Goal: Information Seeking & Learning: Learn about a topic

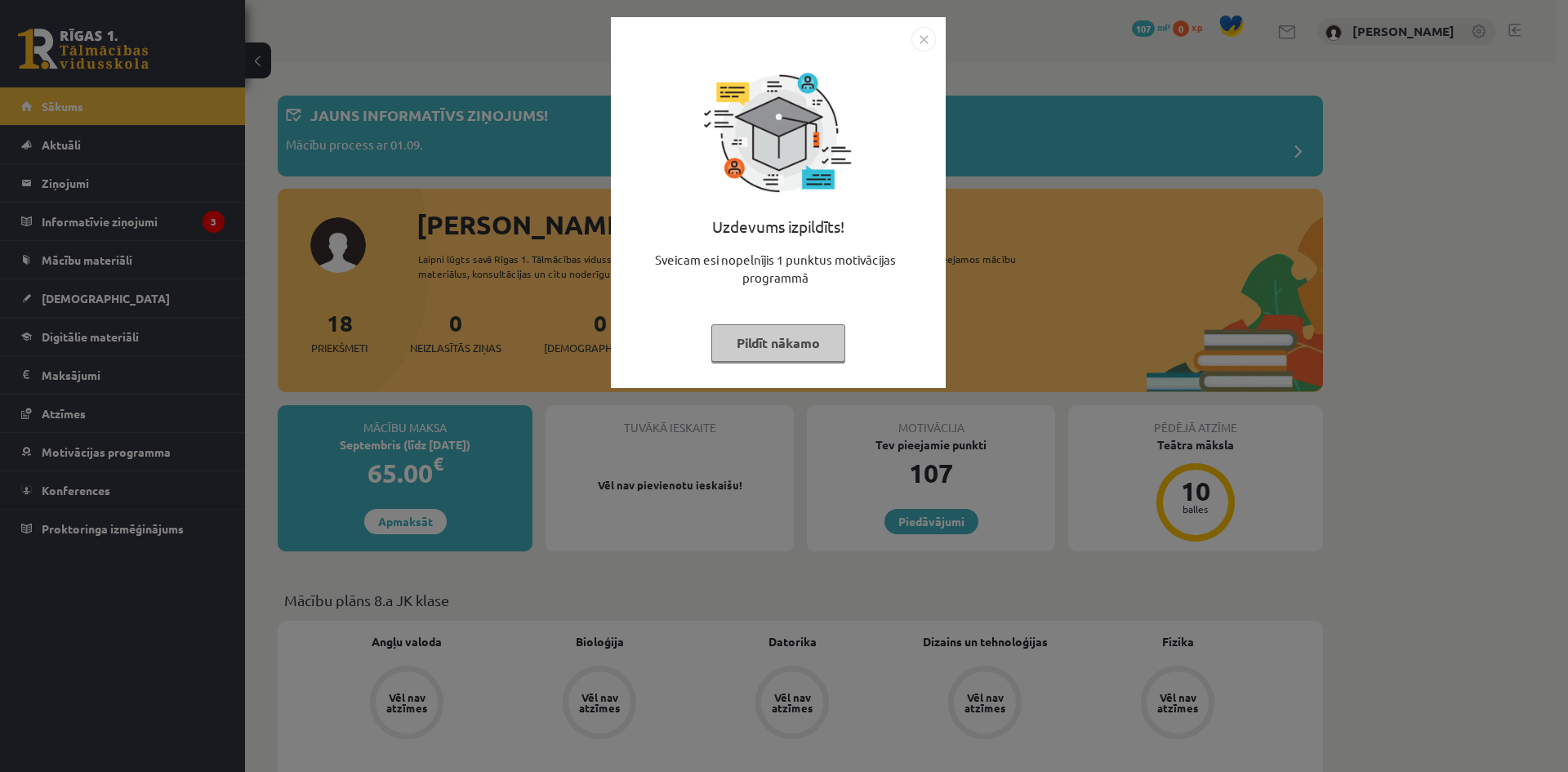
click at [199, 228] on div "Uzdevums izpildīts! Sveicam esi nopelnījis 1 punktus motivācijas programmā Pild…" at bounding box center [784, 386] width 1568 height 772
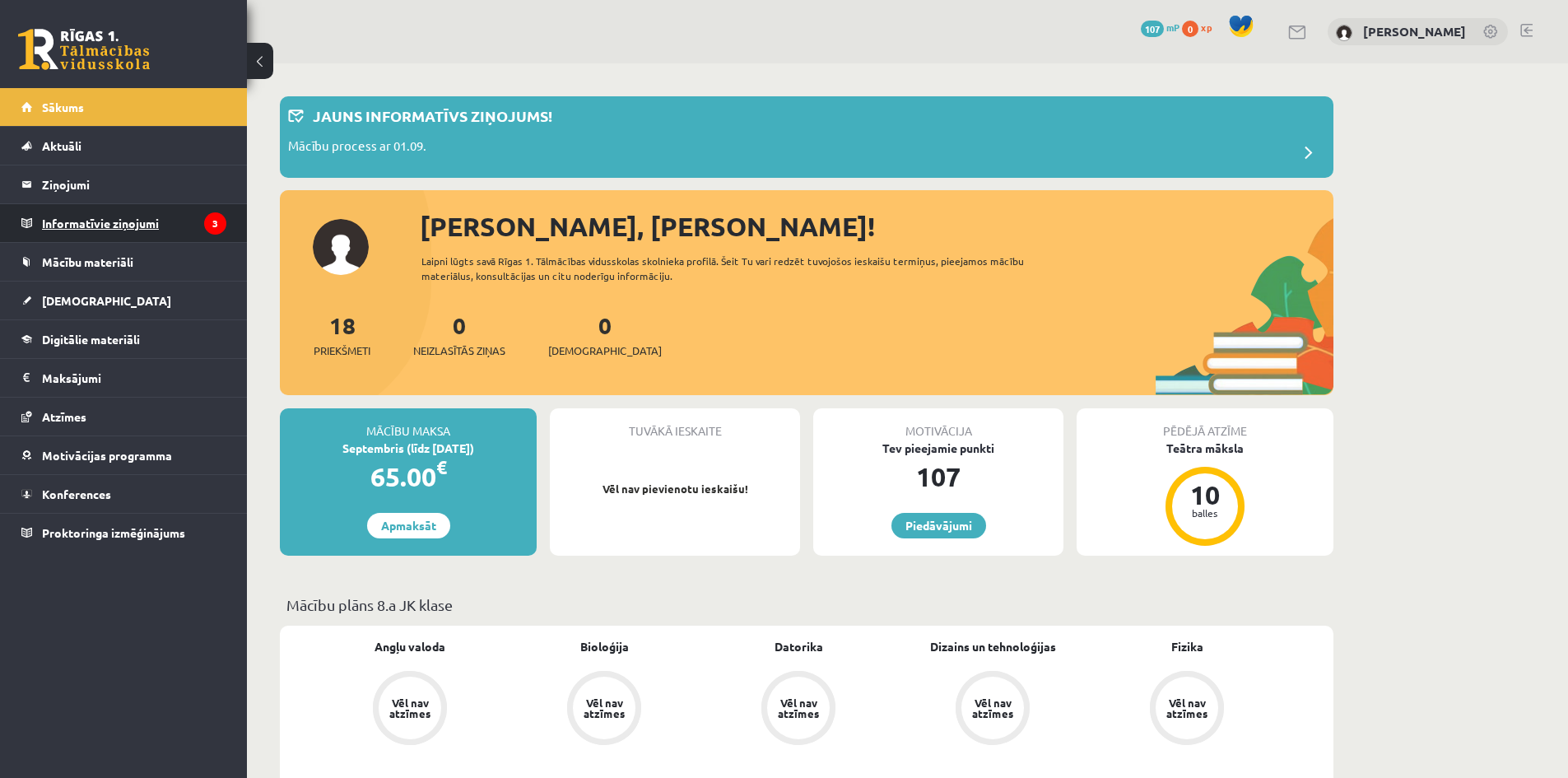
click at [157, 225] on legend "Informatīvie ziņojumi 3" at bounding box center [134, 223] width 184 height 37
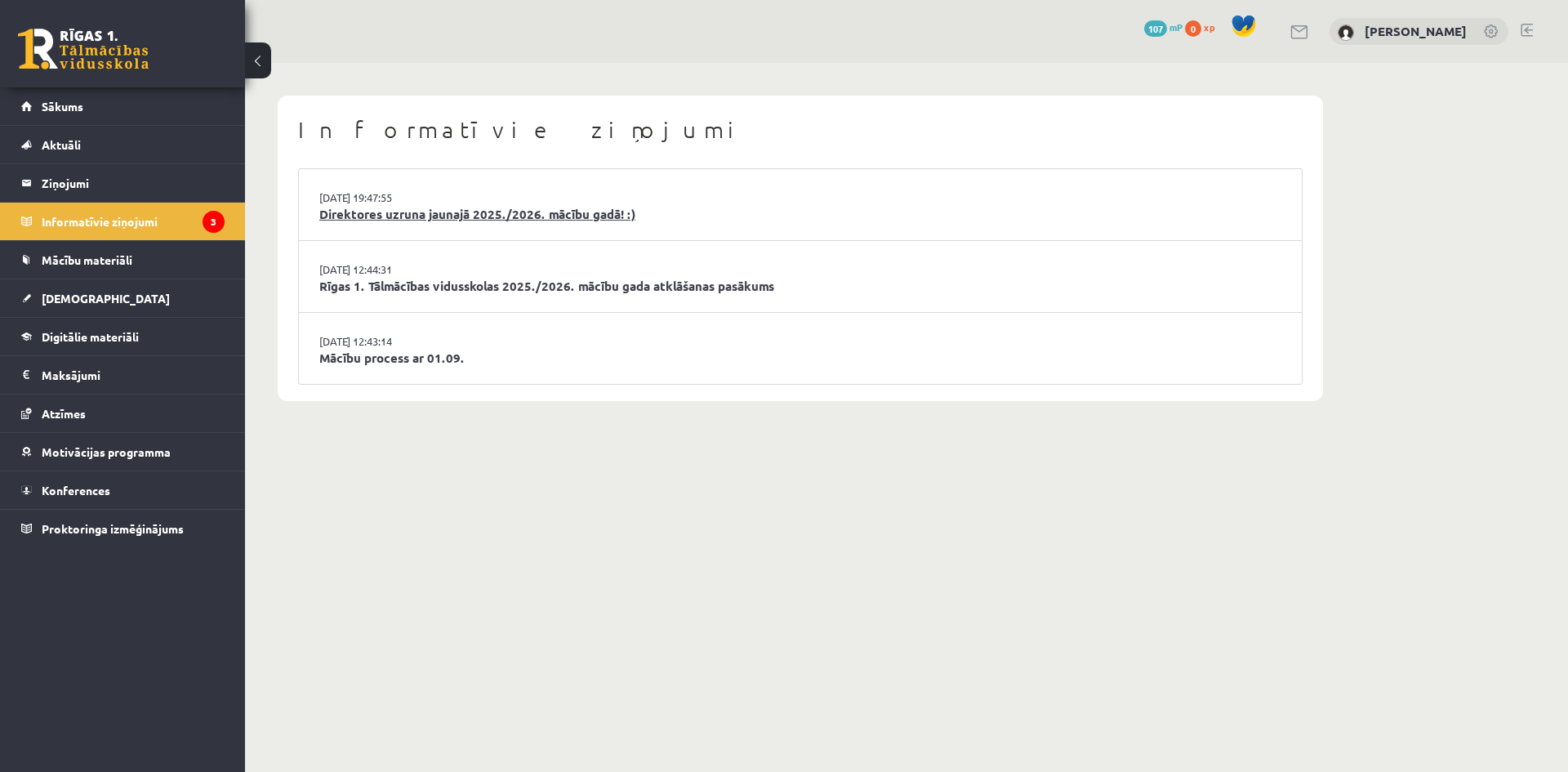
click at [455, 214] on link "Direktores uzruna jaunajā 2025./2026. mācību gadā! :)" at bounding box center [800, 214] width 962 height 19
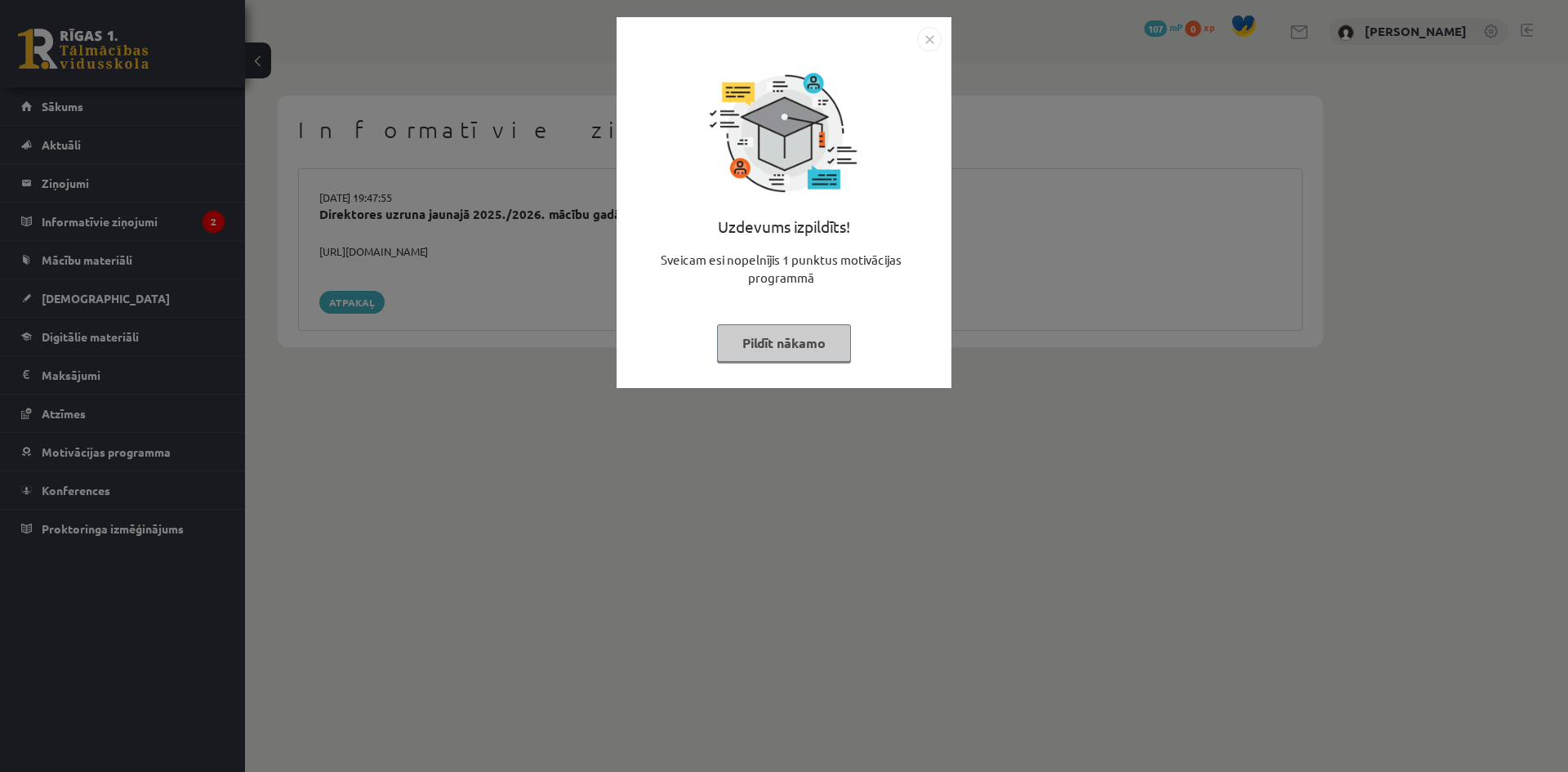
click at [920, 43] on img "Close" at bounding box center [930, 39] width 25 height 25
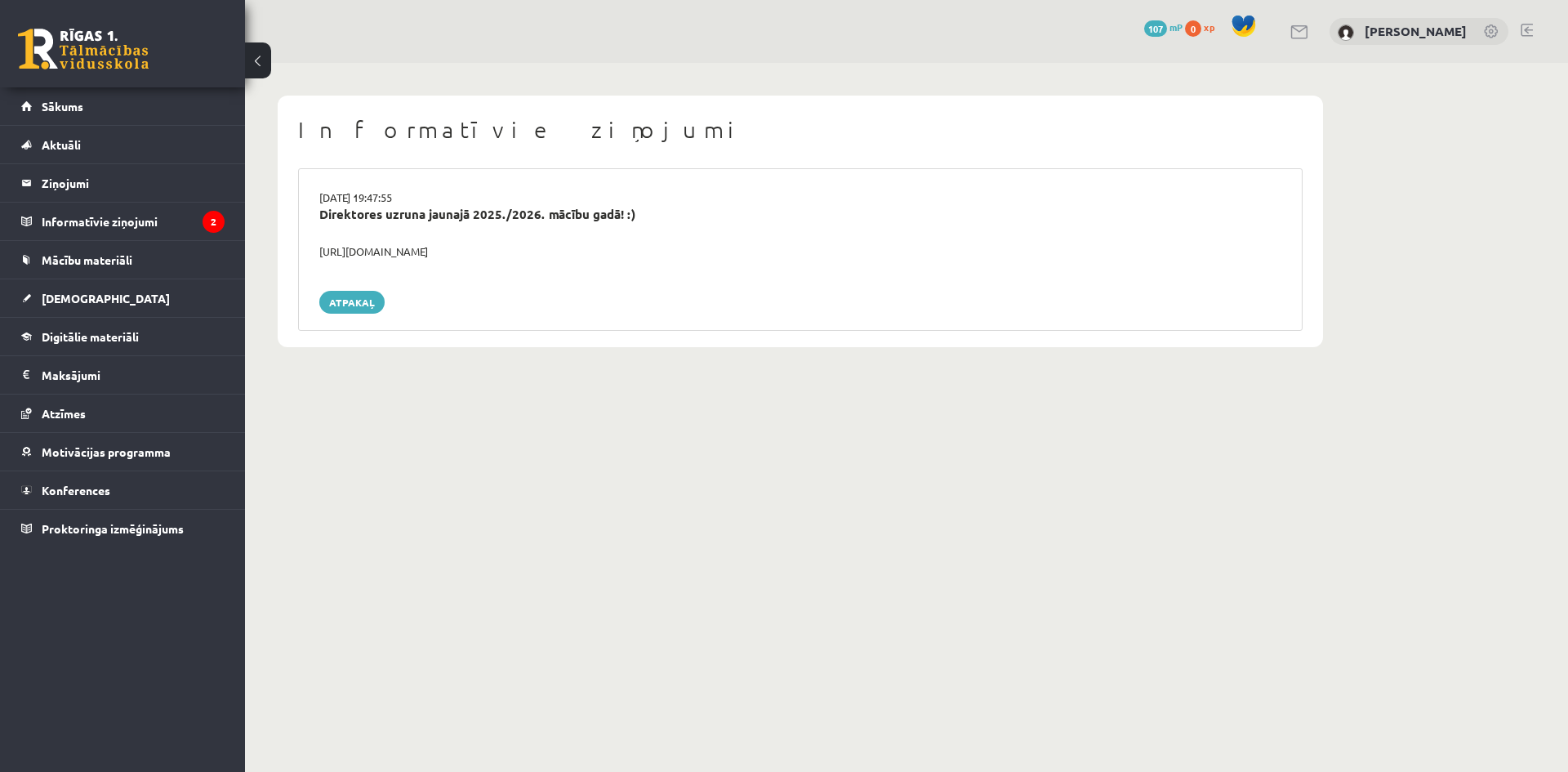
click at [434, 244] on div "[URL][DOMAIN_NAME]" at bounding box center [799, 251] width 986 height 16
click at [261, 70] on button at bounding box center [257, 61] width 26 height 36
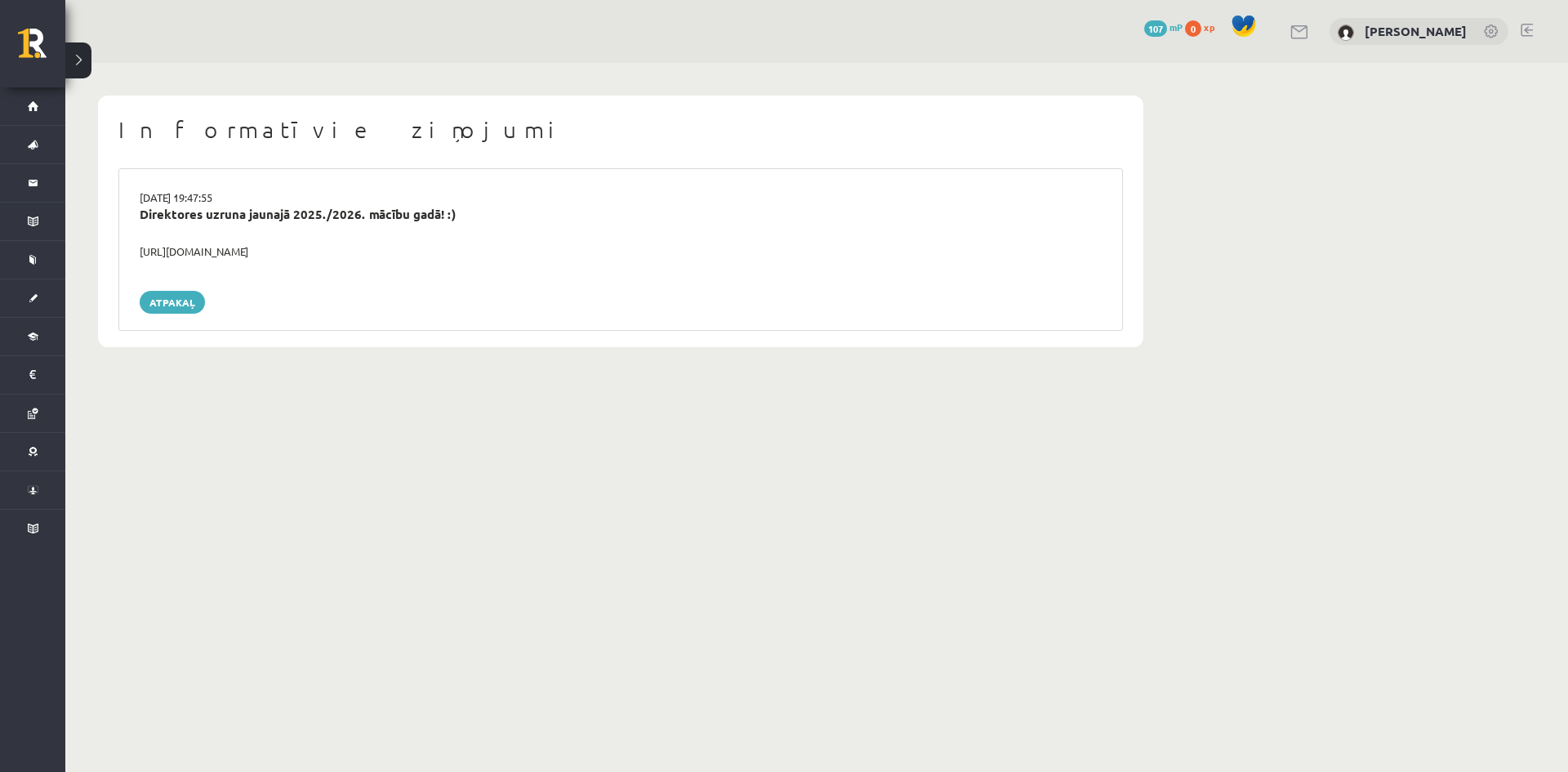
click at [87, 66] on button at bounding box center [78, 61] width 26 height 36
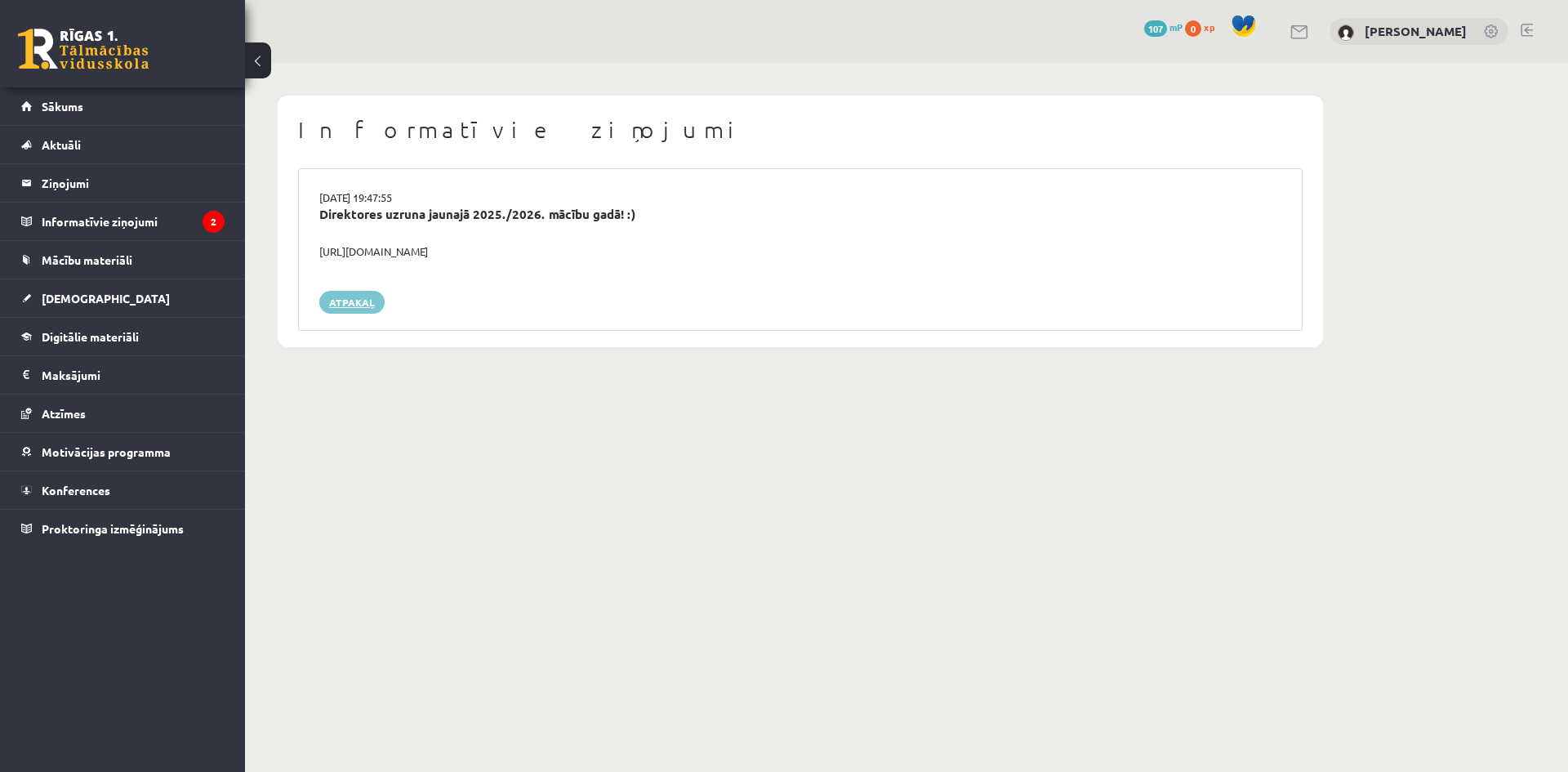
click at [346, 305] on link "Atpakaļ" at bounding box center [352, 302] width 66 height 23
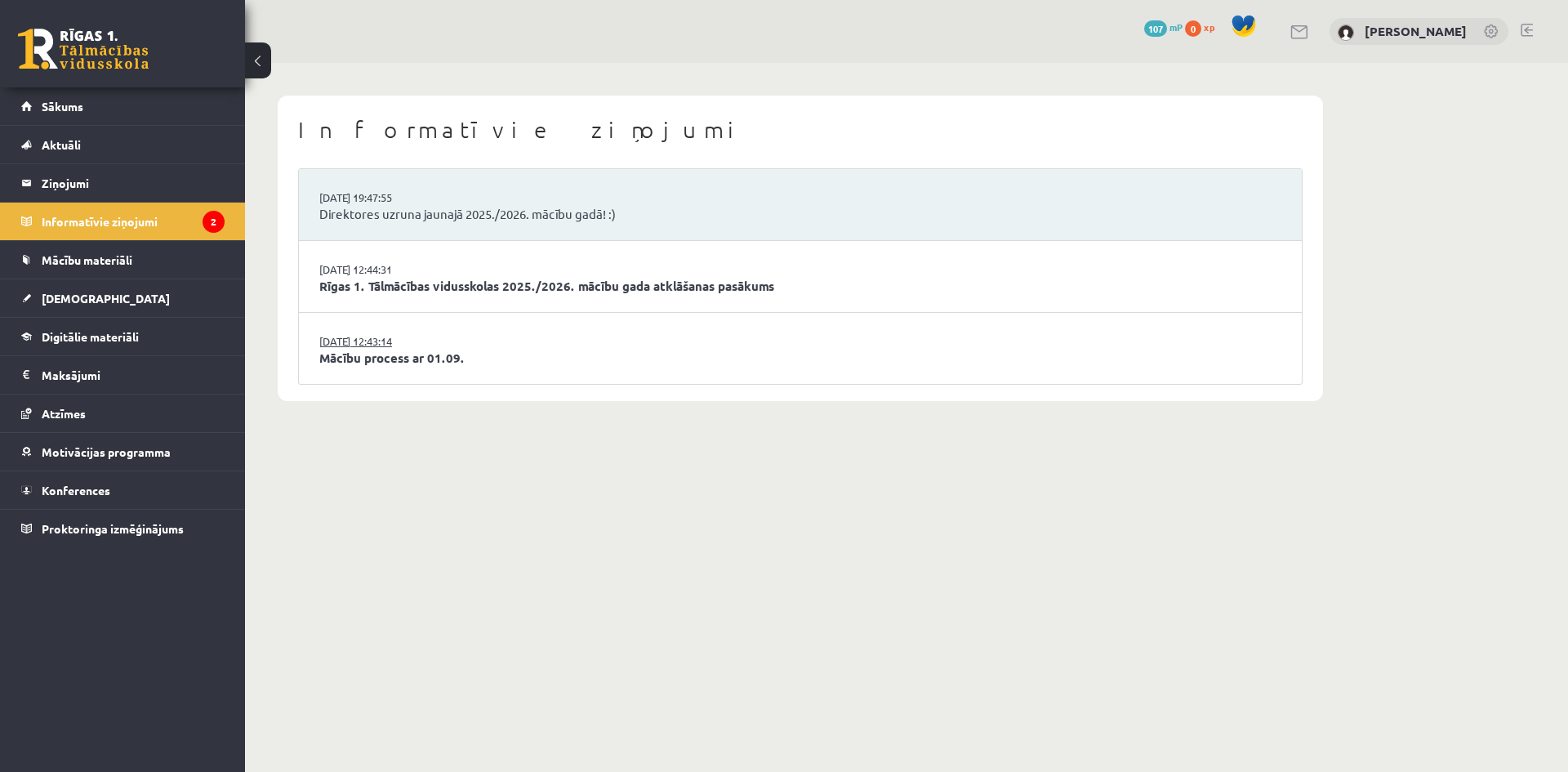
click at [366, 347] on link "29.08.2025 12:43:14" at bounding box center [380, 341] width 123 height 16
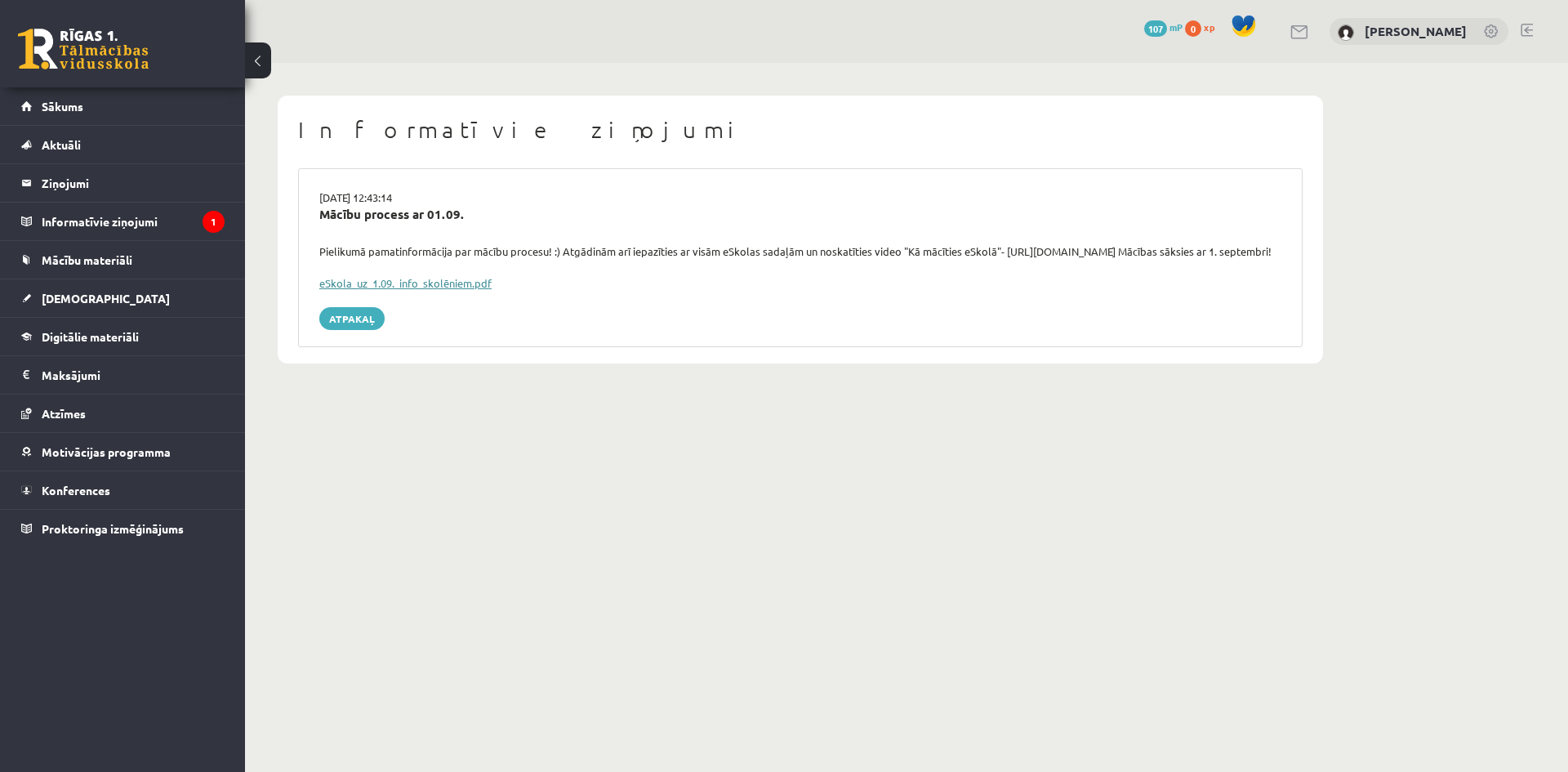
click at [392, 290] on link "eSkola_uz_1.09._info_skolēniem.pdf" at bounding box center [405, 283] width 172 height 14
click at [166, 214] on legend "Informatīvie ziņojumi 1" at bounding box center [133, 221] width 183 height 37
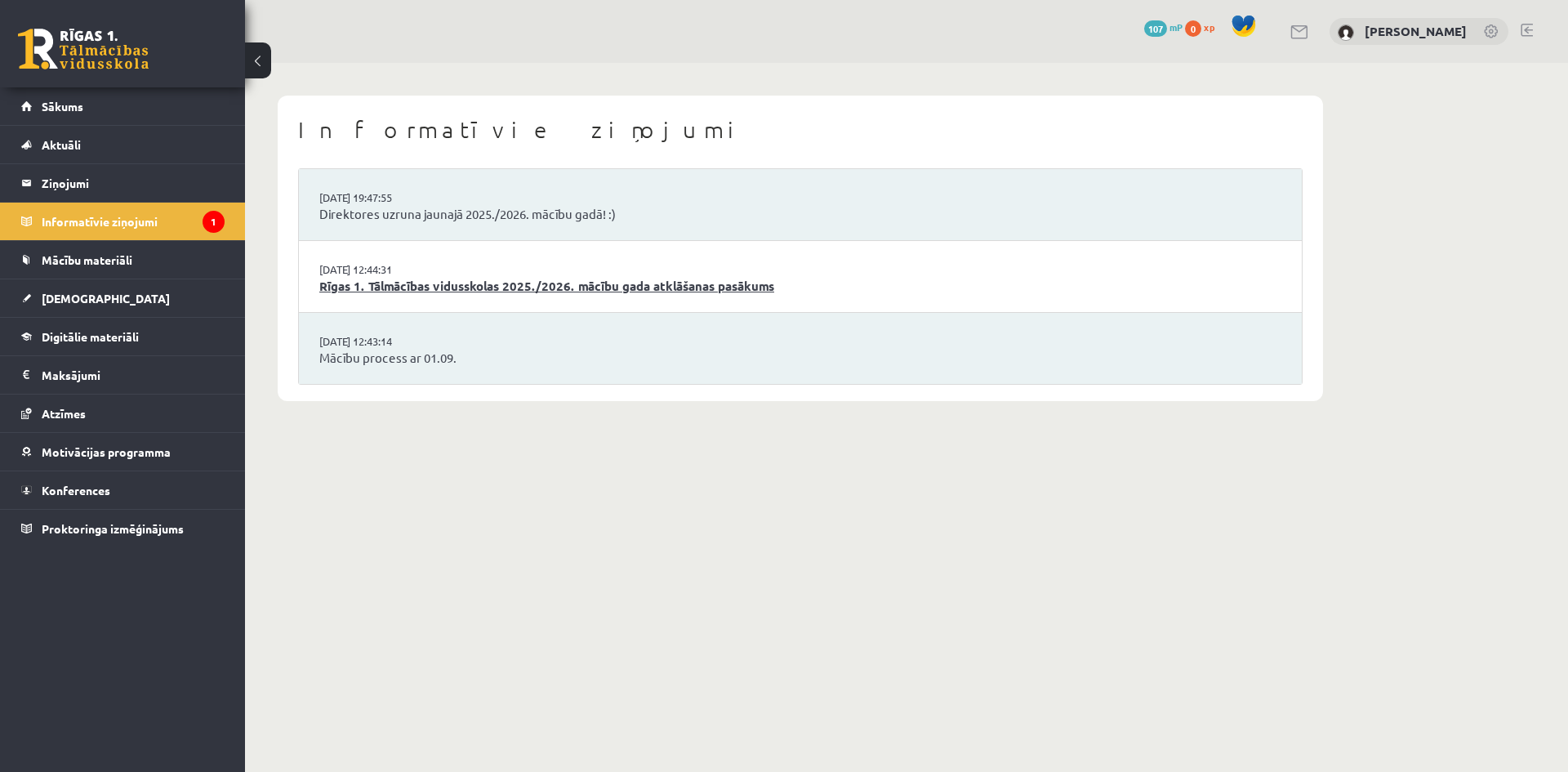
click at [526, 279] on link "Rīgas 1. Tālmācības vidusskolas 2025./2026. mācību gada atklāšanas pasākums" at bounding box center [800, 287] width 962 height 19
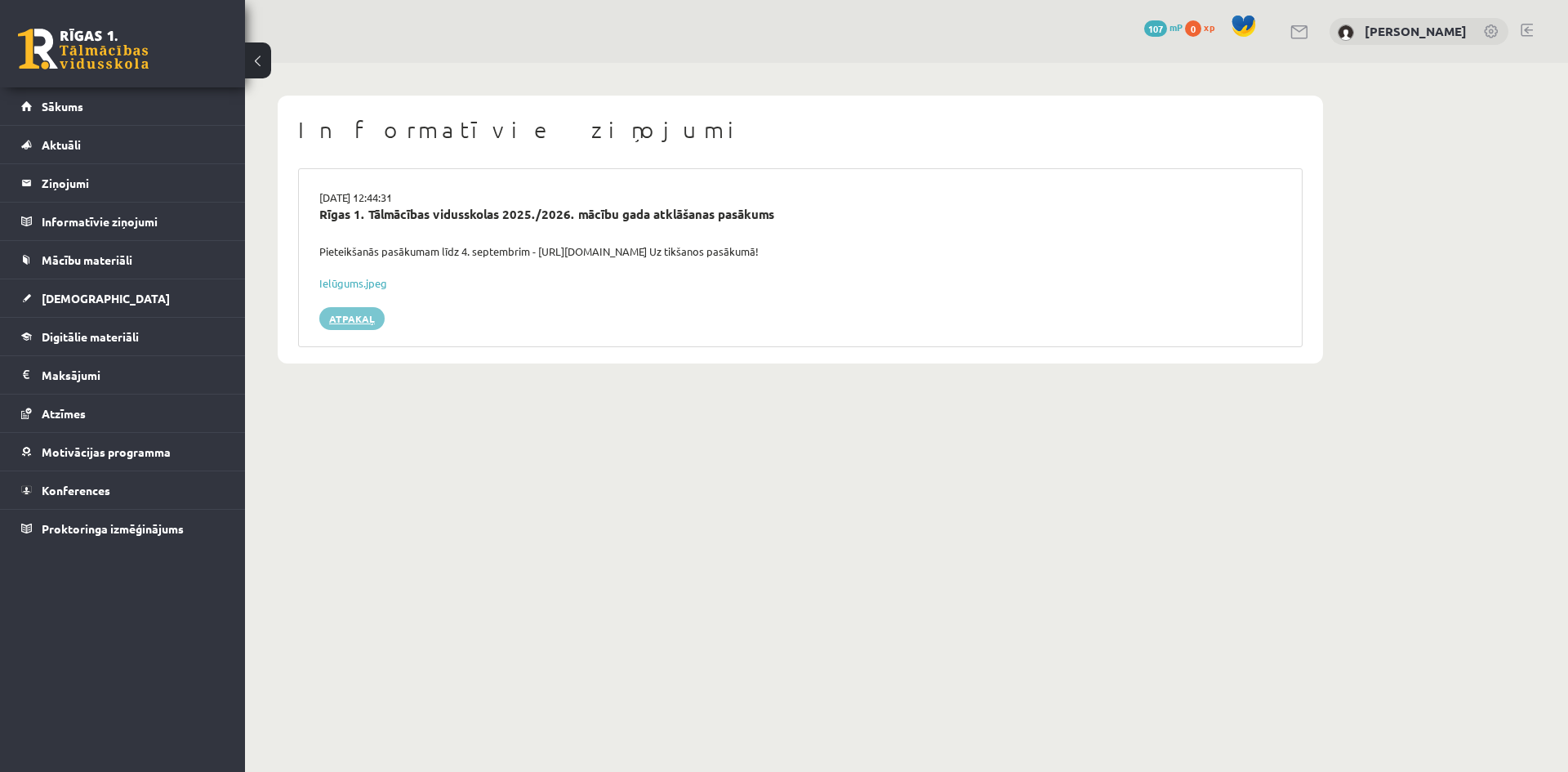
click at [352, 319] on link "Atpakaļ" at bounding box center [352, 318] width 66 height 23
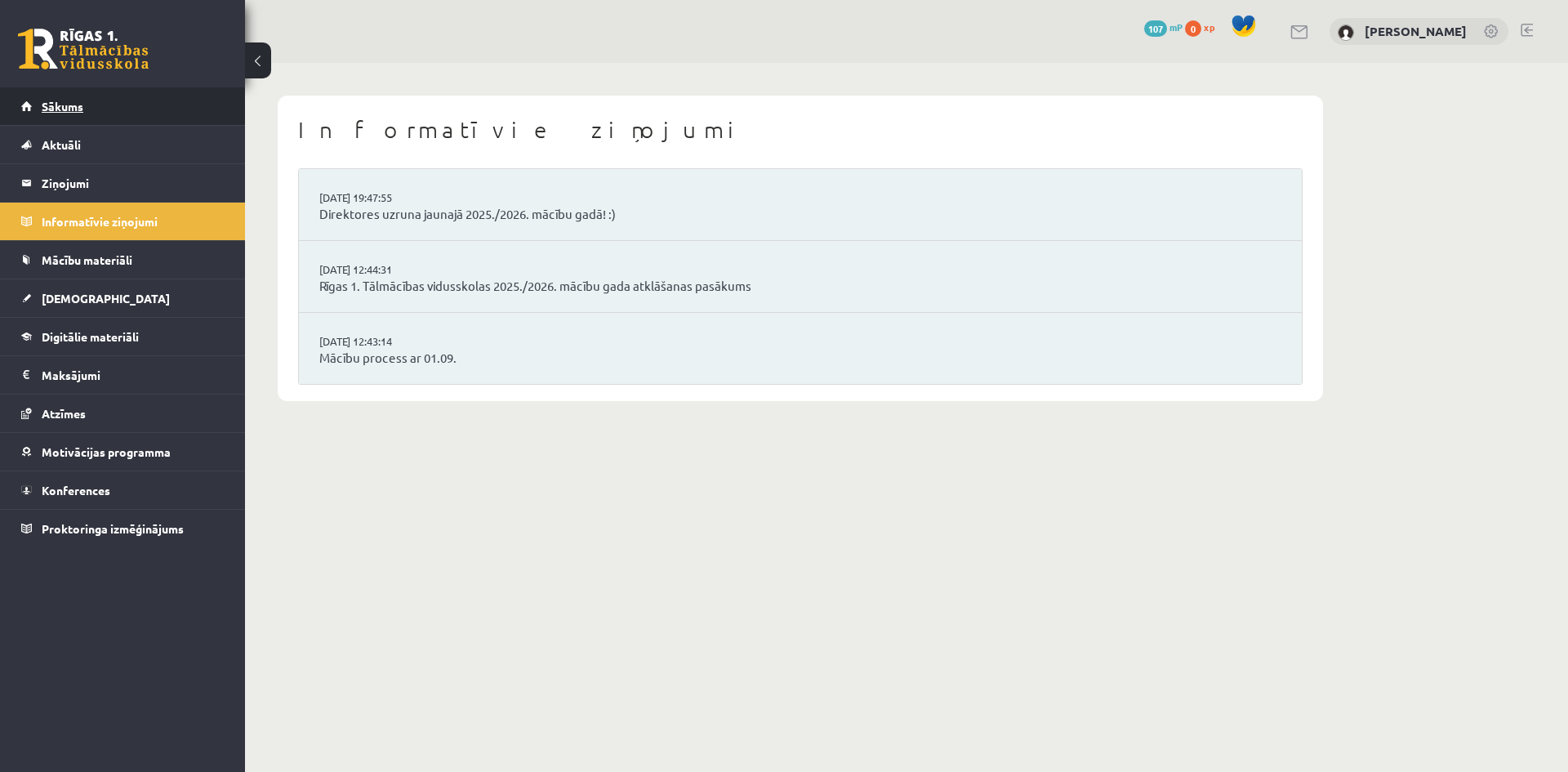
click at [66, 106] on span "Sākums" at bounding box center [63, 106] width 42 height 14
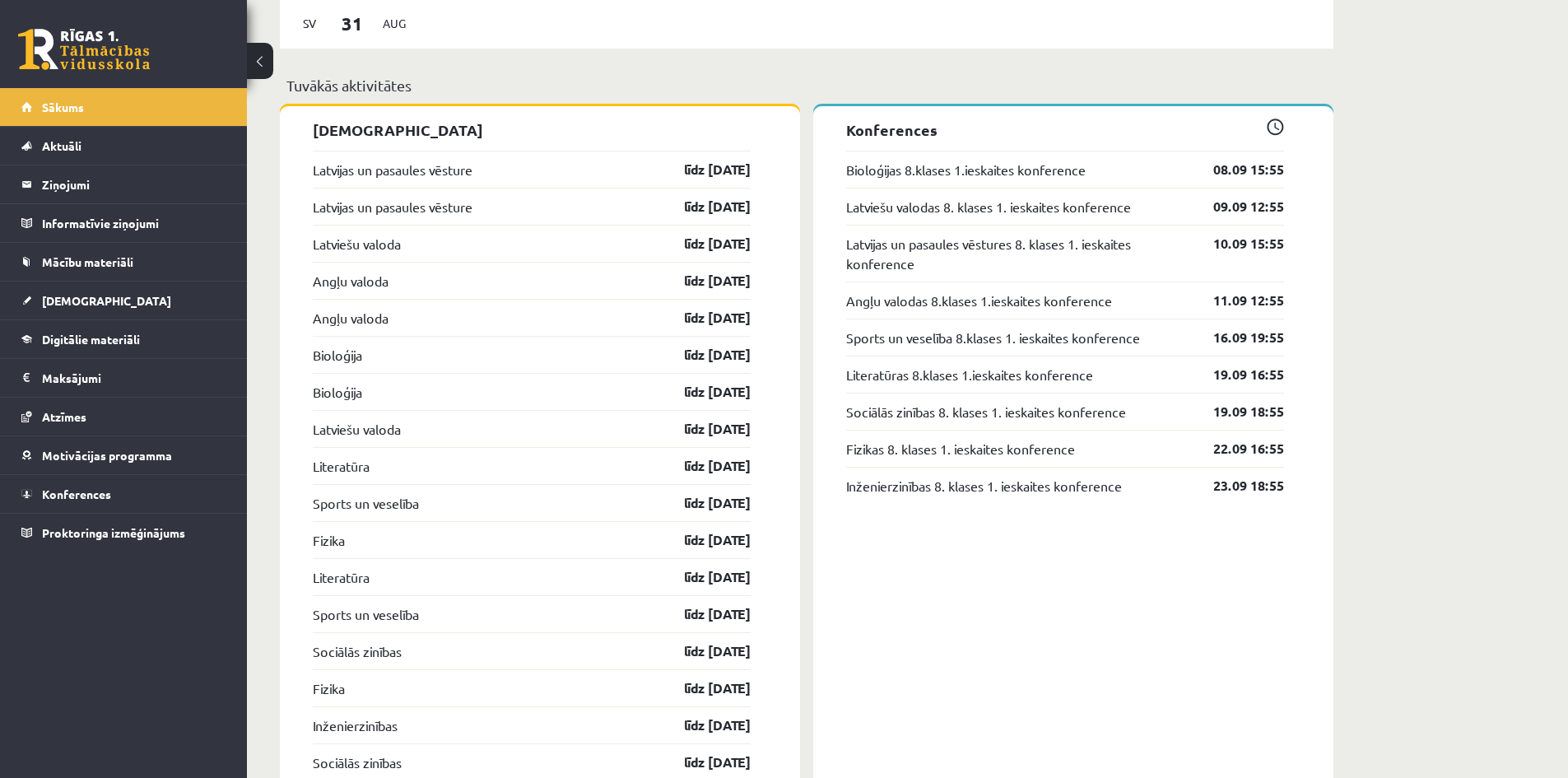
scroll to position [1565, 0]
click at [63, 310] on link "[DEMOGRAPHIC_DATA]" at bounding box center [123, 300] width 205 height 37
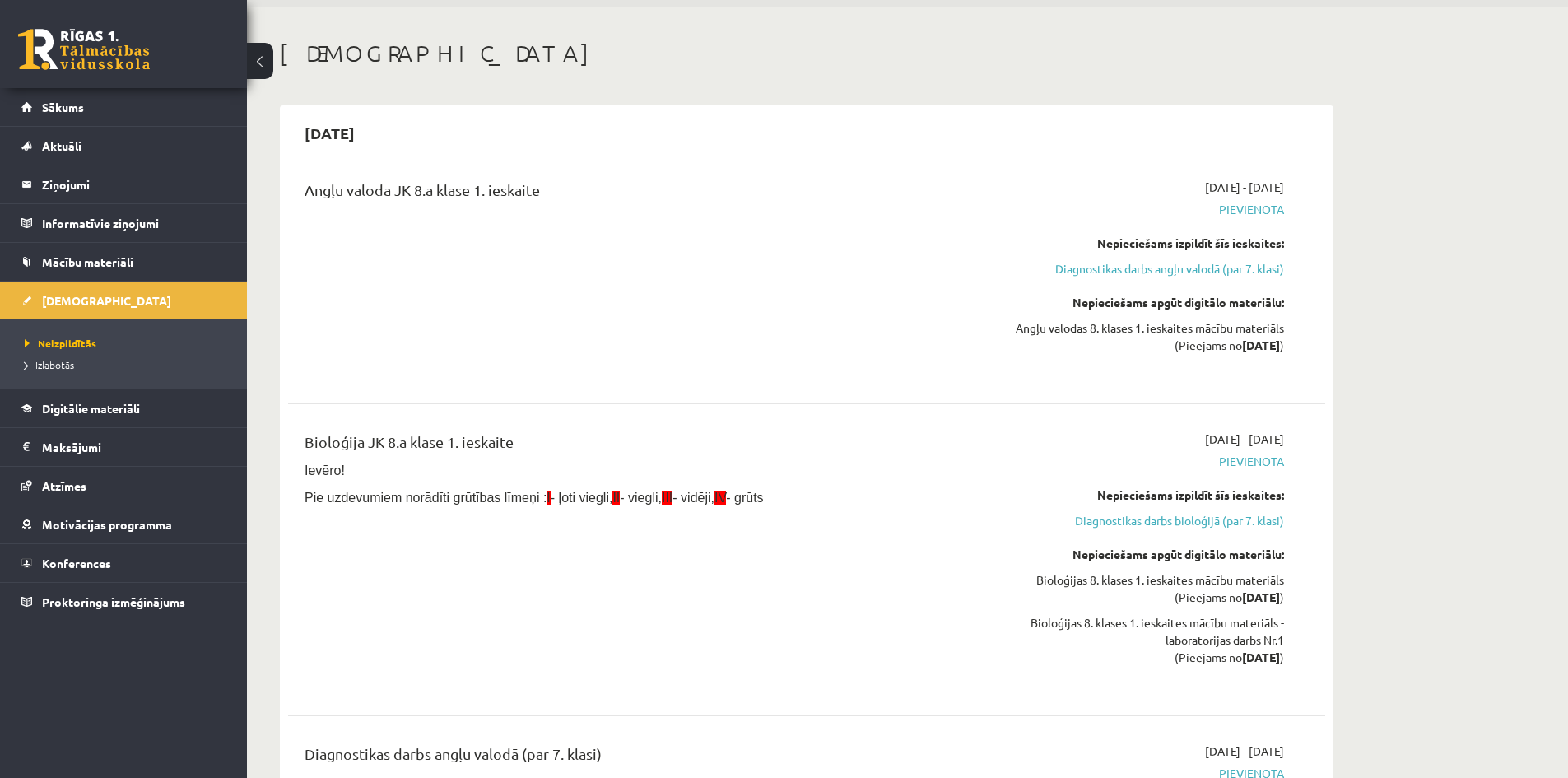
scroll to position [83, 0]
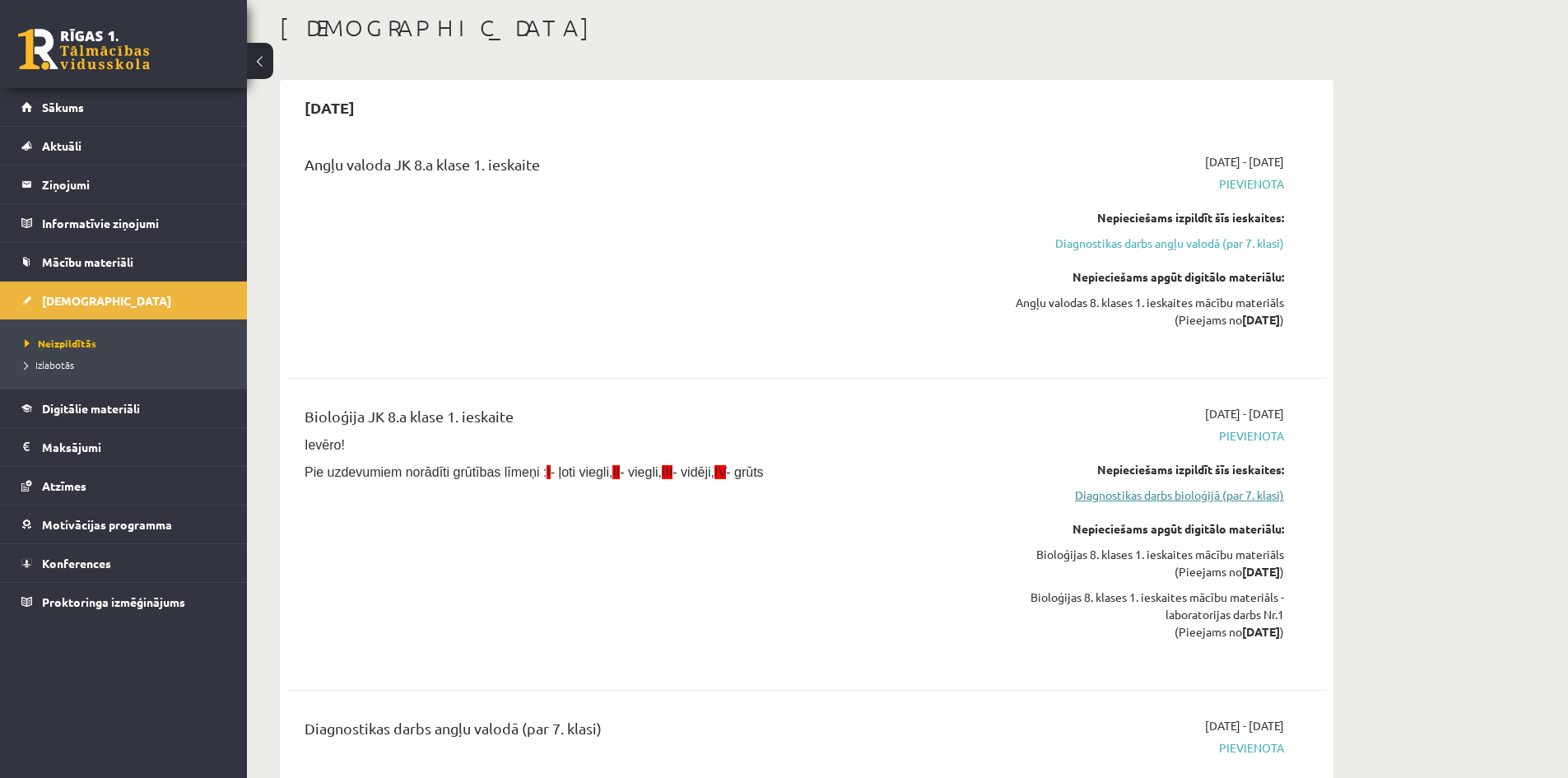
click at [1195, 499] on link "Diagnostikas darbs bioloģijā (par 7. klasi)" at bounding box center [1128, 496] width 310 height 17
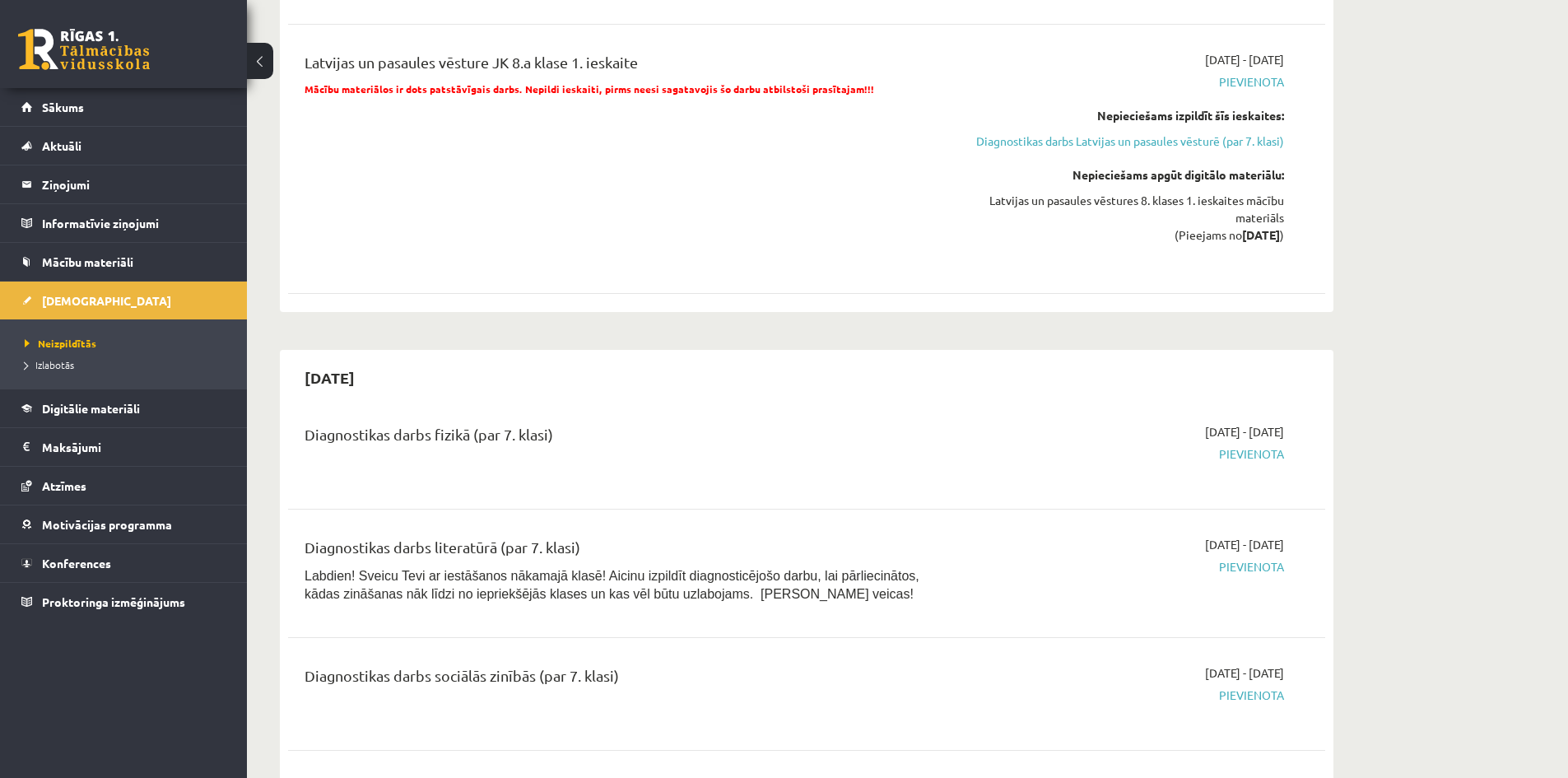
scroll to position [1472, 0]
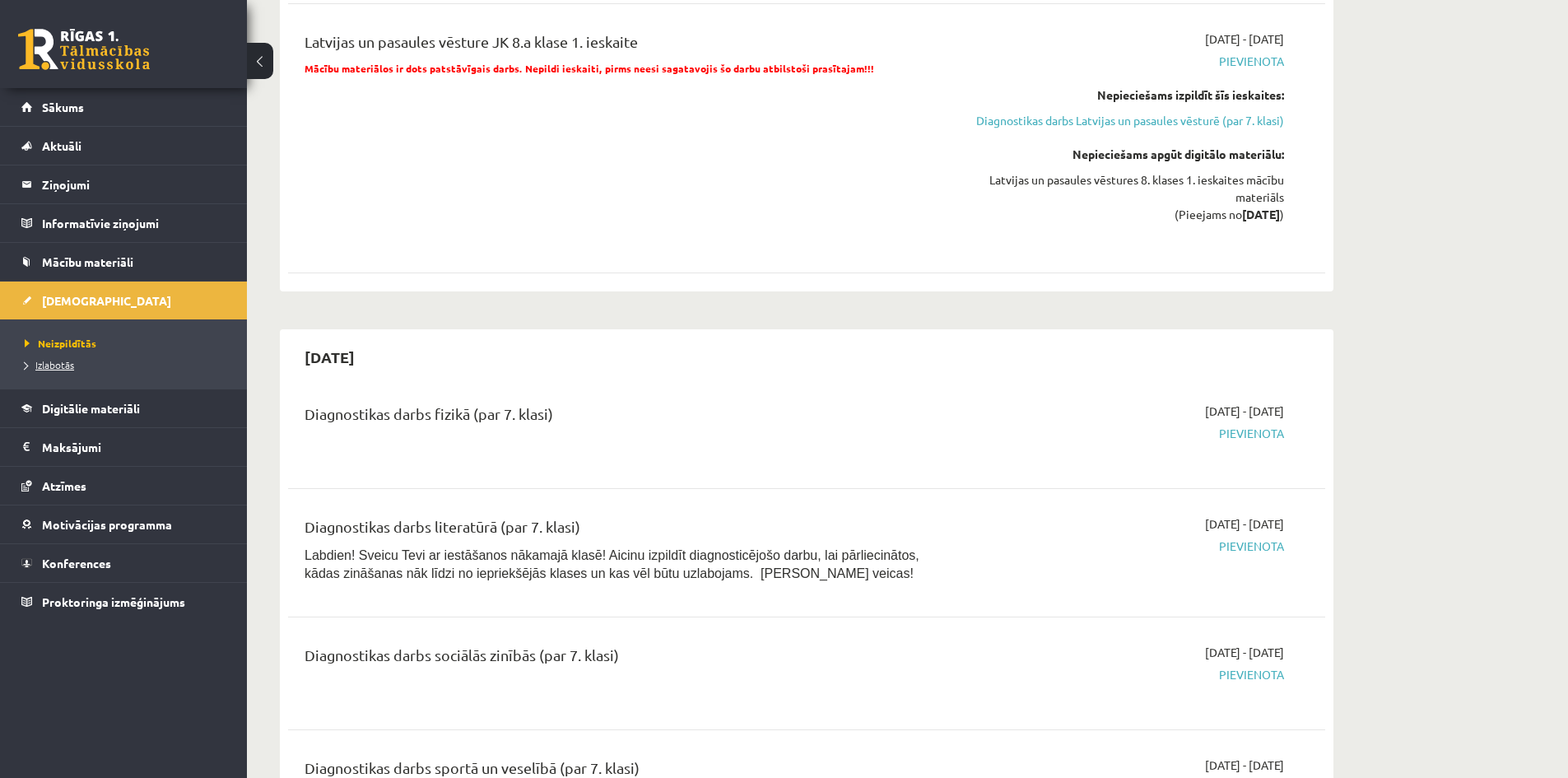
click at [60, 369] on span "Izlabotās" at bounding box center [49, 365] width 49 height 13
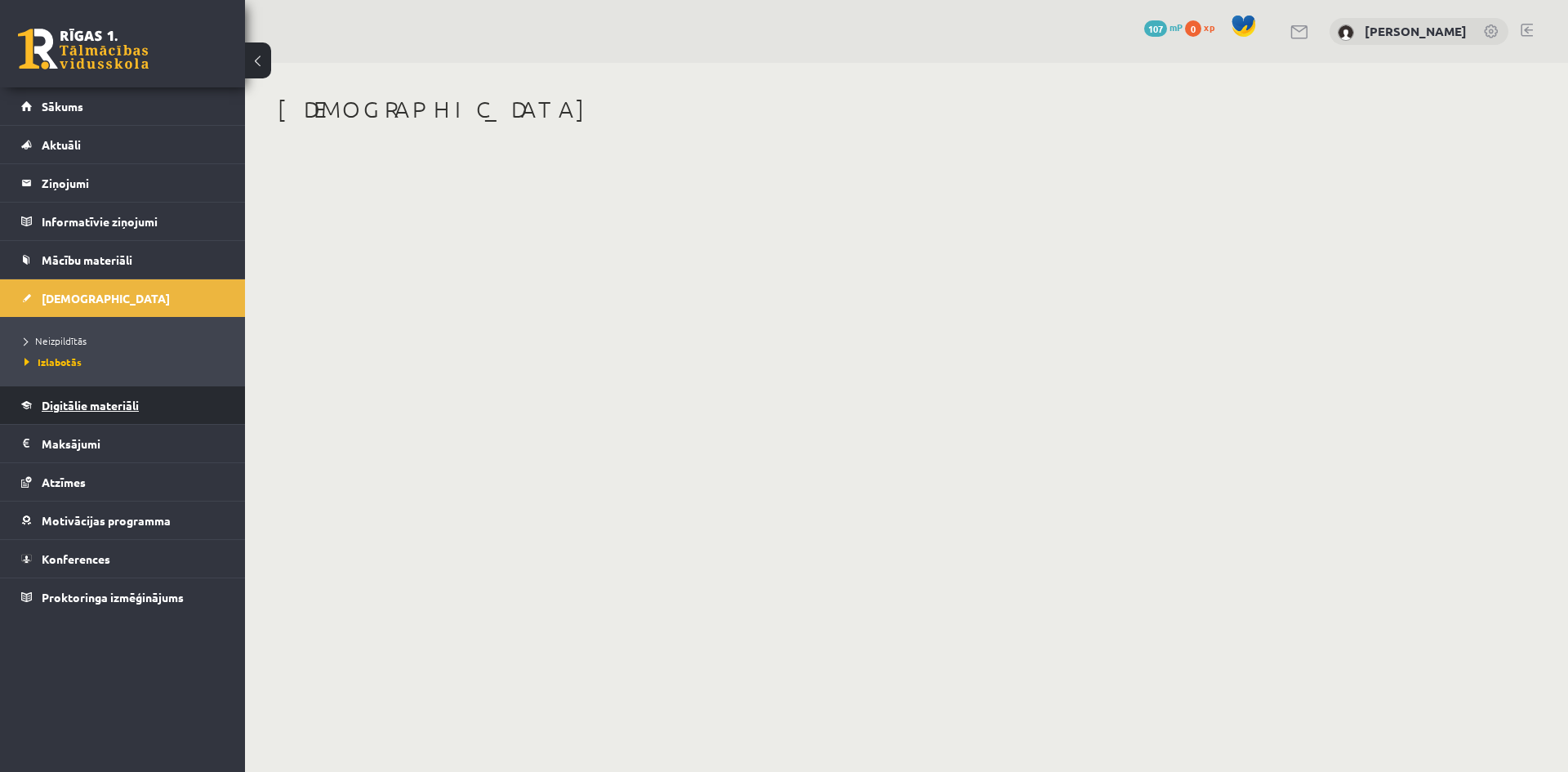
click at [73, 403] on span "Digitālie materiāli" at bounding box center [90, 404] width 97 height 14
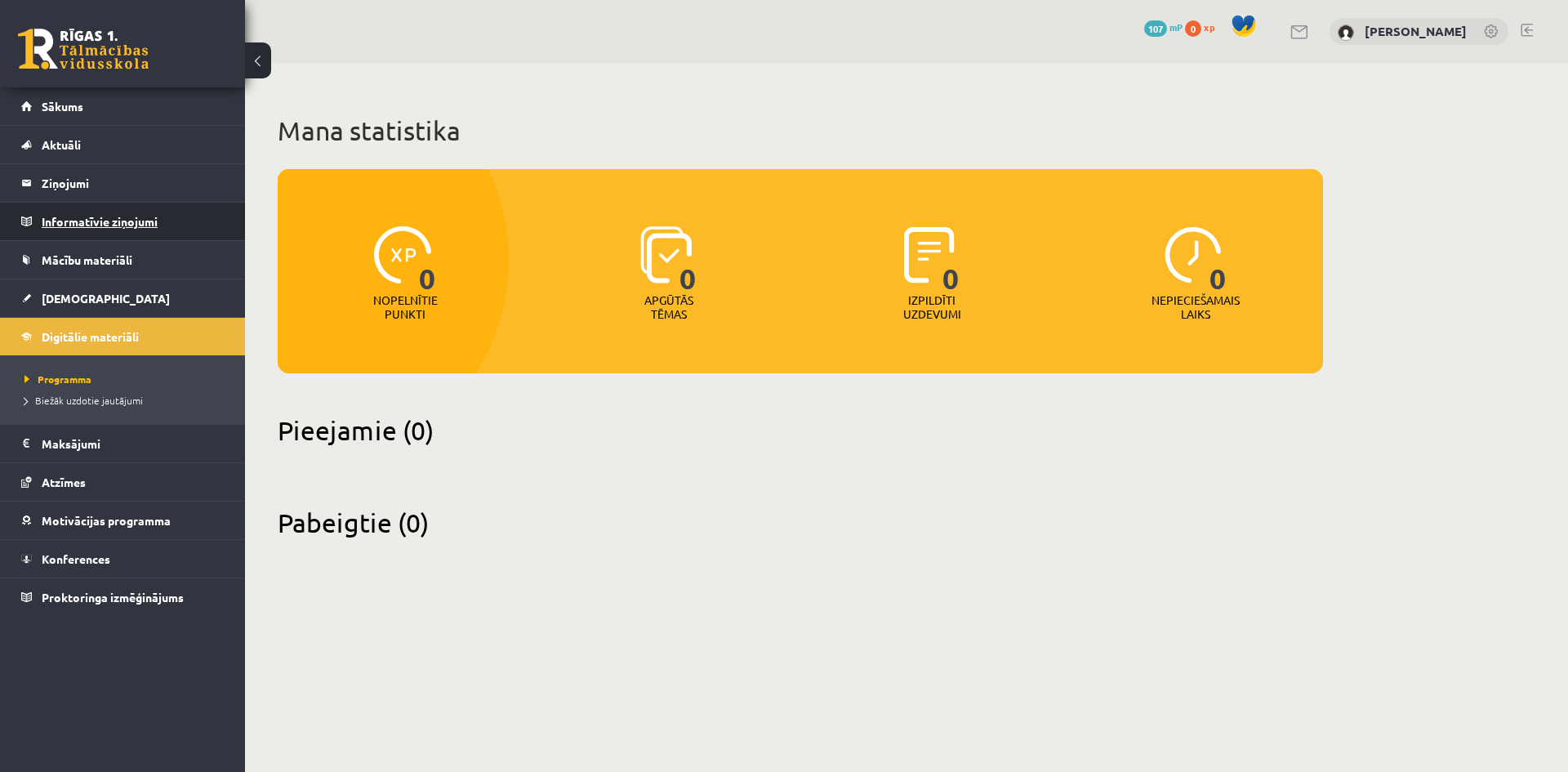
click at [103, 226] on legend "Informatīvie ziņojumi 0" at bounding box center [133, 221] width 183 height 37
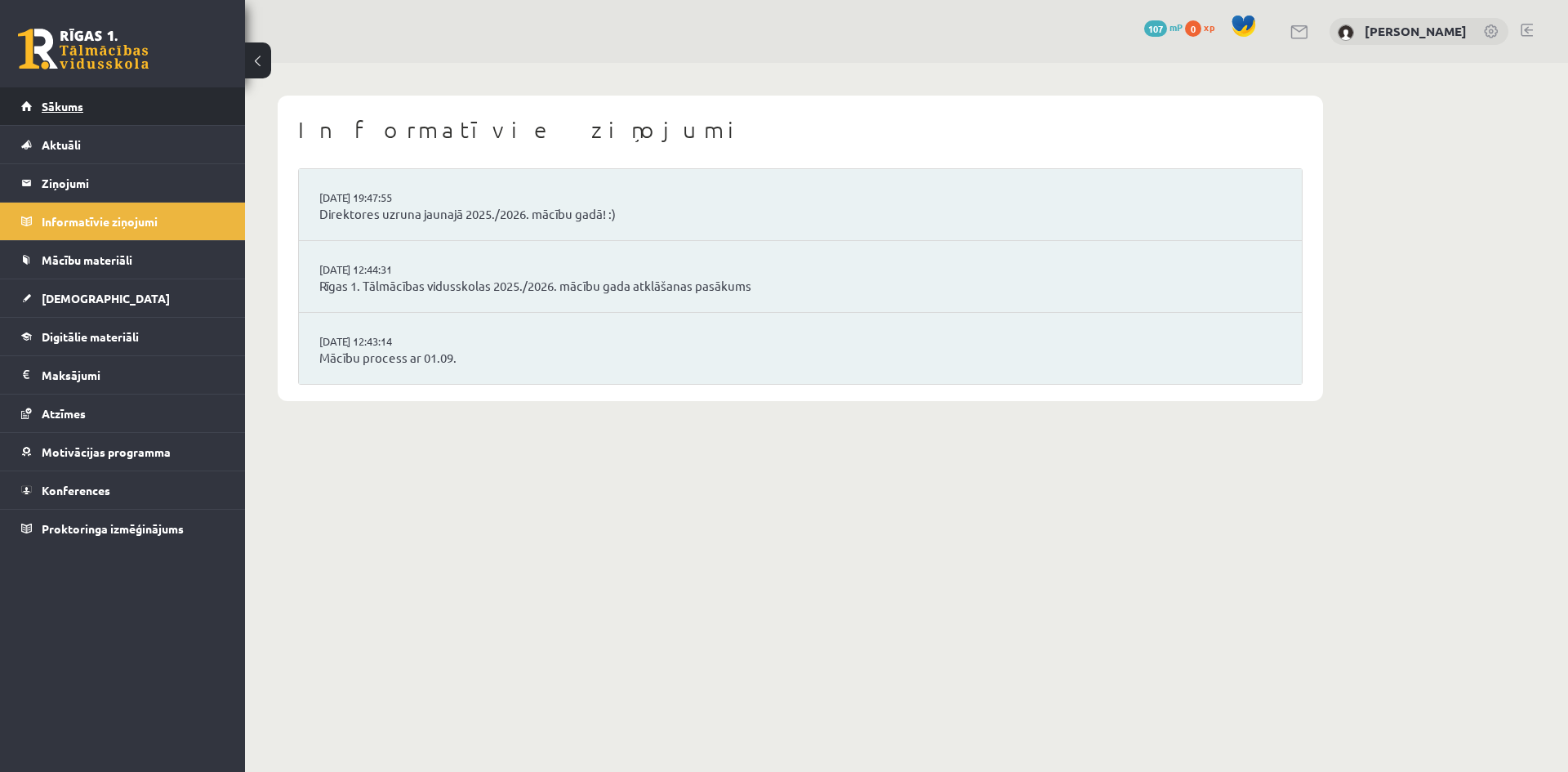
click at [77, 116] on link "Sākums" at bounding box center [122, 106] width 203 height 37
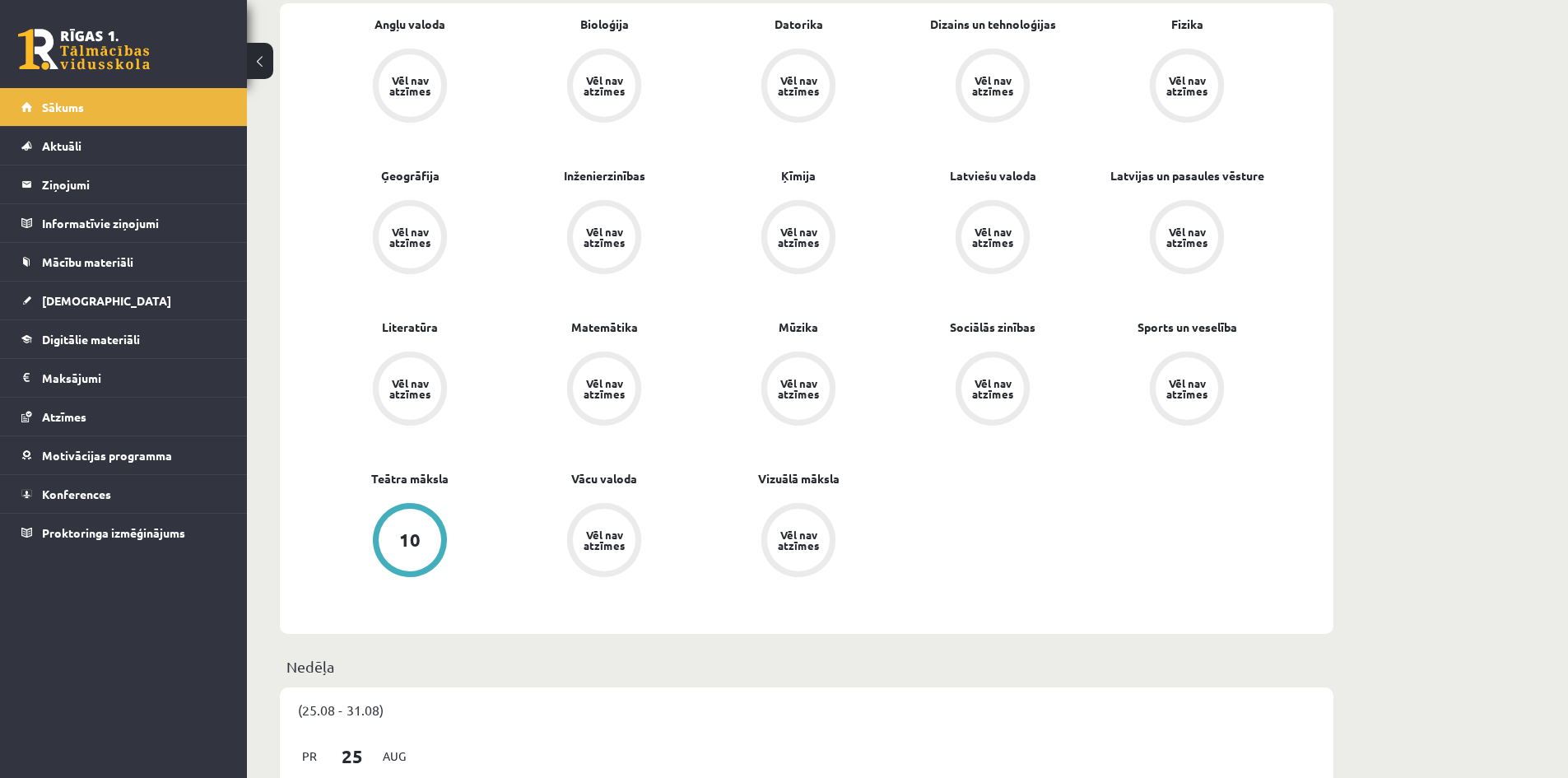
scroll to position [494, 0]
